Goal: Navigation & Orientation: Go to known website

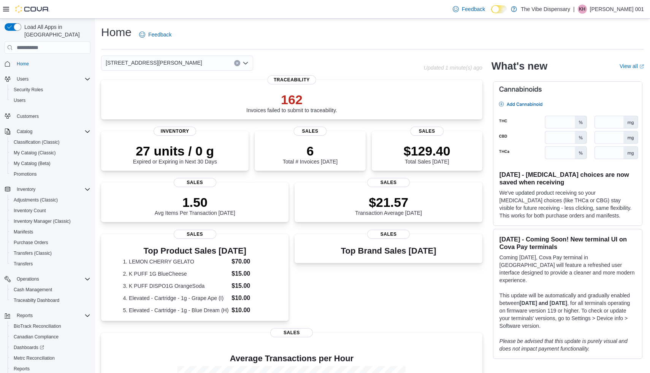
click at [52, 59] on span "Home" at bounding box center [52, 64] width 77 height 10
